Goal: Task Accomplishment & Management: Manage account settings

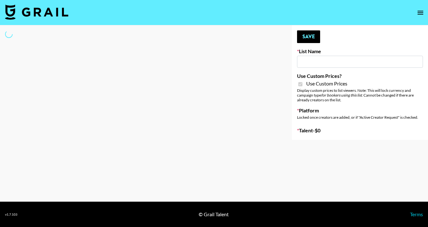
type input "Ladder ([DATE])"
checkbox input "true"
select select "Brand"
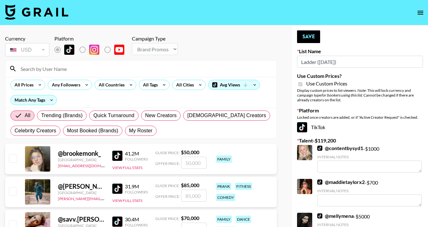
click at [57, 68] on input at bounding box center [145, 69] width 256 height 10
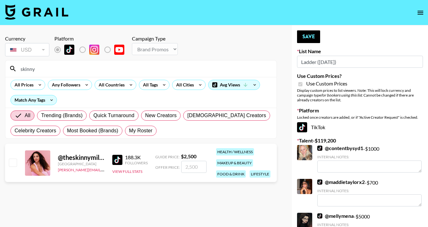
type input "skinny"
click at [13, 162] on input "checkbox" at bounding box center [13, 163] width 8 height 8
checkbox input "true"
type input "2500"
click at [305, 32] on button "Save" at bounding box center [308, 36] width 23 height 13
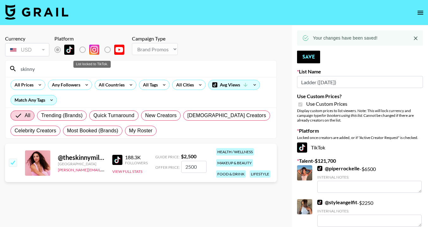
click at [83, 49] on label "List locked to TikTok." at bounding box center [87, 49] width 23 height 13
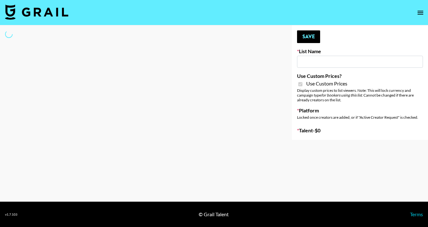
type input "Ladder (23rd Sept) IG"
checkbox input "true"
select select "Song"
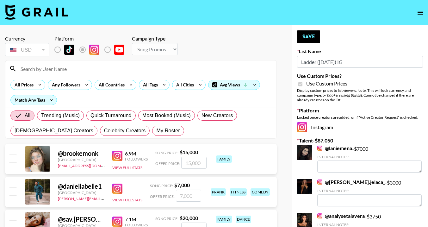
click at [115, 67] on input at bounding box center [145, 69] width 256 height 10
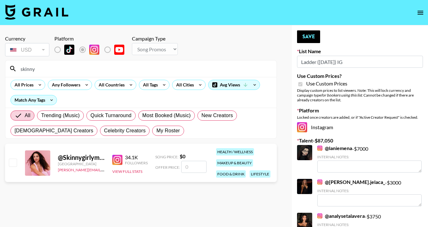
type input "skinny"
click at [14, 163] on input "checkbox" at bounding box center [13, 163] width 8 height 8
click at [11, 166] on input "checkbox" at bounding box center [13, 163] width 8 height 8
click at [15, 162] on input "checkbox" at bounding box center [13, 163] width 8 height 8
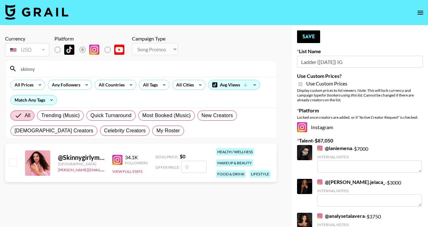
click at [15, 162] on input "checkbox" at bounding box center [13, 163] width 8 height 8
click at [14, 161] on input "checkbox" at bounding box center [13, 163] width 8 height 8
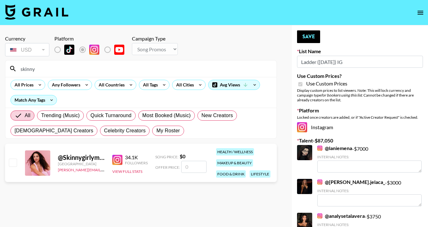
click at [14, 161] on input "checkbox" at bounding box center [13, 163] width 8 height 8
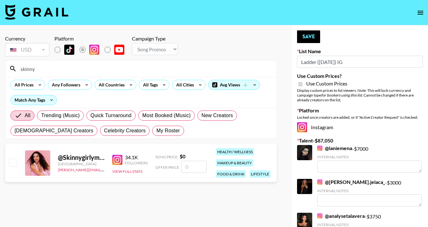
click at [14, 161] on input "checkbox" at bounding box center [13, 163] width 8 height 8
checkbox input "false"
click at [199, 166] on input "number" at bounding box center [193, 167] width 25 height 12
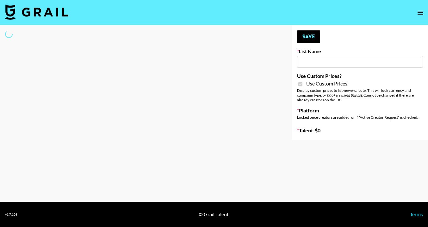
type input "Amaxy Beauty"
checkbox input "true"
select select "Brand"
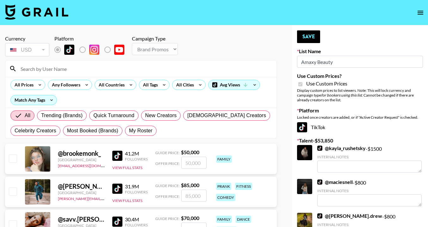
click at [64, 69] on input at bounding box center [145, 69] width 256 height 10
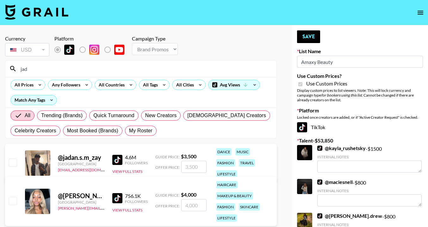
type input "jadyn"
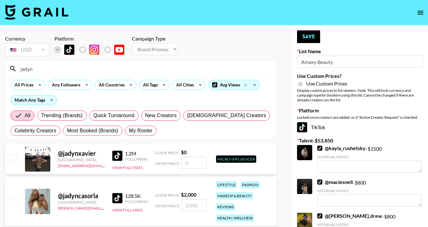
click at [14, 200] on input "checkbox" at bounding box center [13, 201] width 8 height 8
checkbox input "true"
type input "2000"
click at [309, 36] on button "Save" at bounding box center [308, 36] width 23 height 13
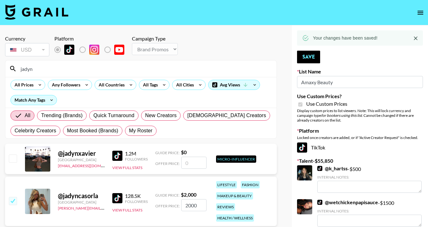
click at [240, 68] on input "jadyn" at bounding box center [145, 69] width 256 height 10
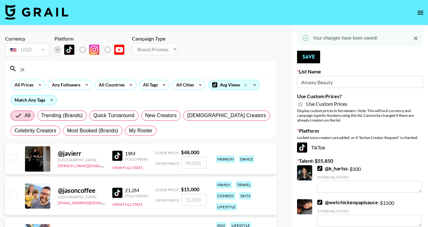
type input "j"
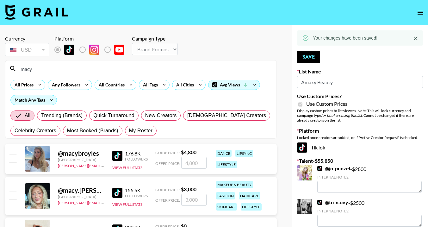
type input "macy"
click at [14, 198] on input "checkbox" at bounding box center [13, 196] width 8 height 8
checkbox input "true"
type input "3000"
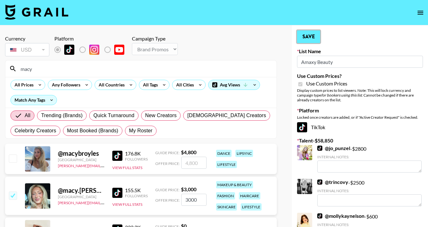
click at [307, 42] on button "Save" at bounding box center [308, 36] width 23 height 13
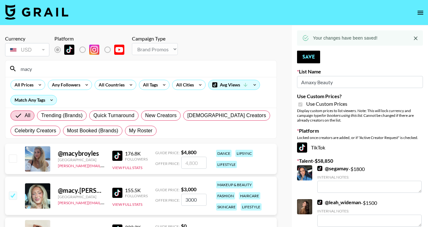
click at [205, 72] on input "macy" at bounding box center [145, 69] width 256 height 10
type input "m"
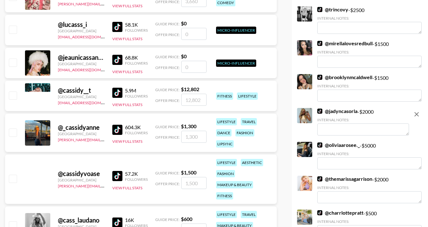
scroll to position [275, 0]
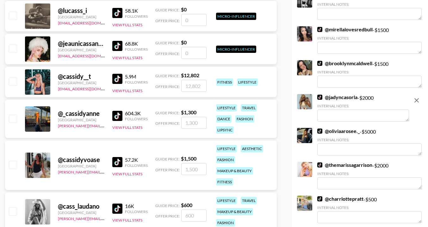
type input "cass"
click at [14, 162] on input "checkbox" at bounding box center [13, 165] width 8 height 8
checkbox input "true"
type input "1500"
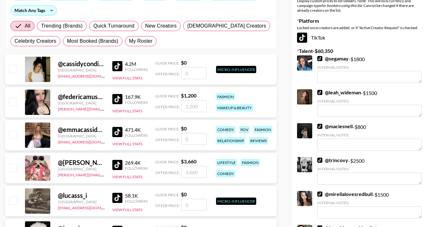
scroll to position [36, 0]
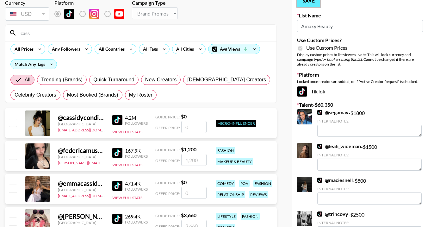
click at [312, 4] on button "Save" at bounding box center [308, 1] width 23 height 13
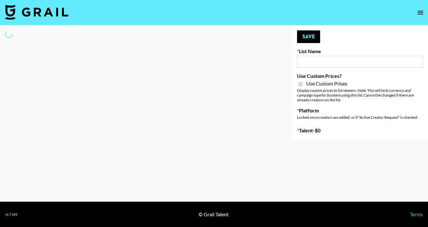
type input "Sleep & Glow"
checkbox input "true"
select select "Brand"
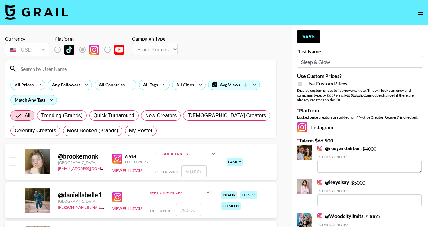
click at [73, 71] on input at bounding box center [145, 69] width 256 height 10
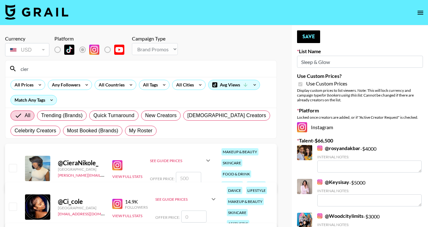
type input "cier"
click at [13, 168] on input "checkbox" at bounding box center [13, 168] width 8 height 8
checkbox input "true"
type input "500"
click at [312, 37] on button "Save" at bounding box center [308, 36] width 23 height 13
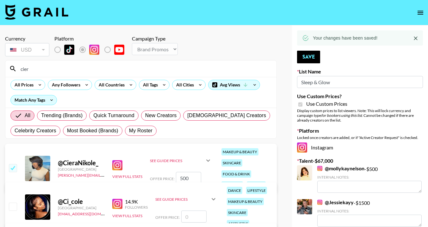
click at [162, 73] on input "cier" at bounding box center [145, 69] width 256 height 10
type input "c"
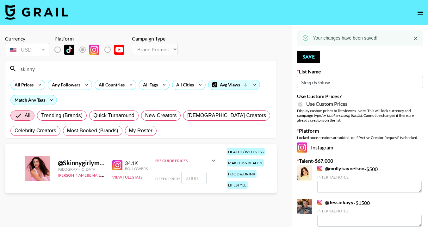
type input "skinny"
click at [9, 169] on input "checkbox" at bounding box center [13, 168] width 8 height 8
checkbox input "true"
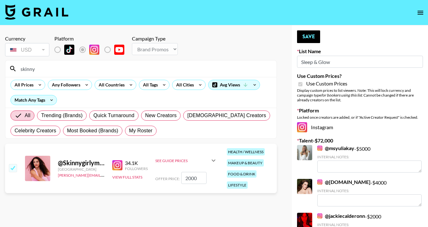
type input "2000"
click at [311, 39] on button "Save" at bounding box center [308, 36] width 23 height 13
